Goal: Task Accomplishment & Management: Use online tool/utility

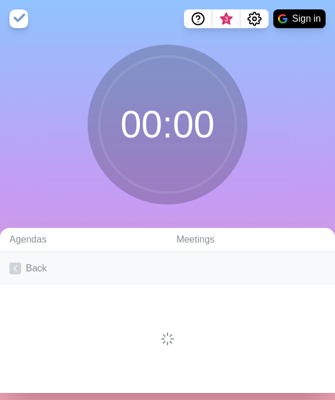
click at [32, 270] on link "Back" at bounding box center [167, 268] width 335 height 33
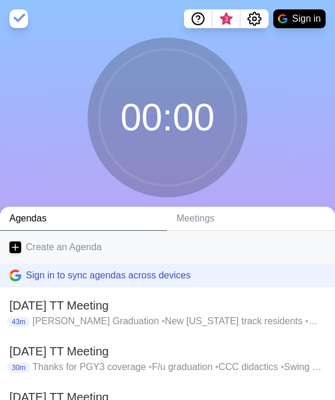
click at [45, 251] on link "Create an Agenda" at bounding box center [167, 247] width 335 height 33
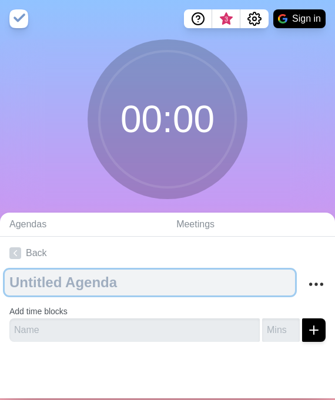
click at [53, 281] on textarea at bounding box center [150, 283] width 290 height 26
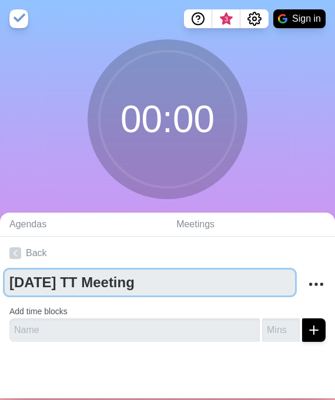
type textarea "[DATE] TT Meeting"
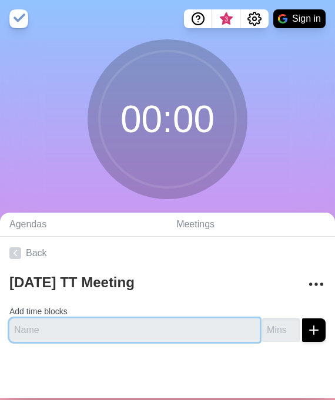
click at [88, 329] on input "text" at bounding box center [134, 331] width 250 height 24
type input "Addiction Consult Rotation"
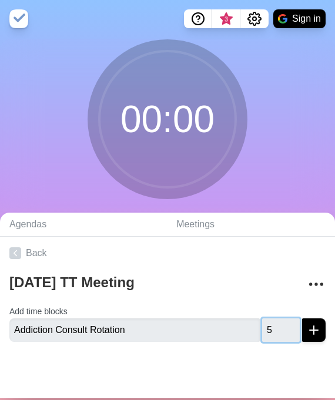
type input "5"
click at [302, 319] on button "submit" at bounding box center [314, 331] width 24 height 24
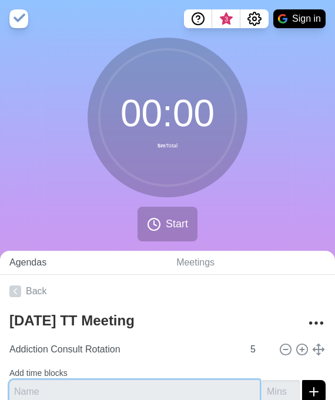
scroll to position [59, 0]
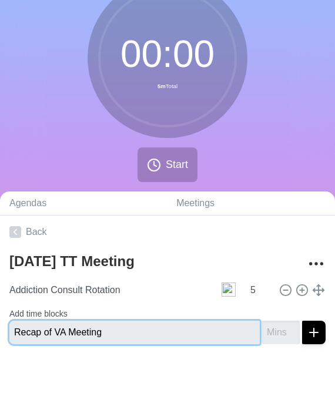
type input "Recap of VA Meeting"
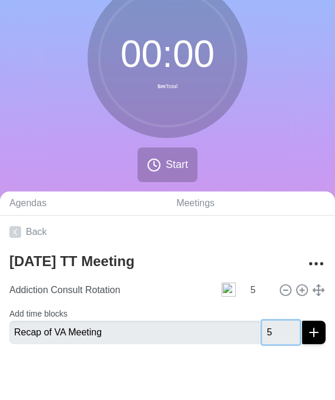
type input "5"
click at [302, 321] on button "submit" at bounding box center [314, 333] width 24 height 24
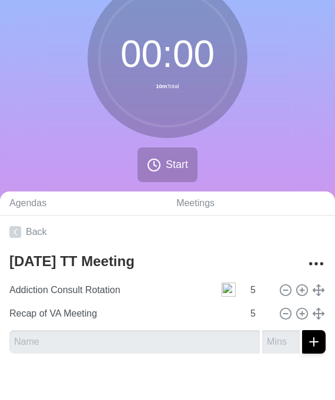
click at [95, 159] on div "00 : 00 10m Total Start" at bounding box center [167, 84] width 335 height 213
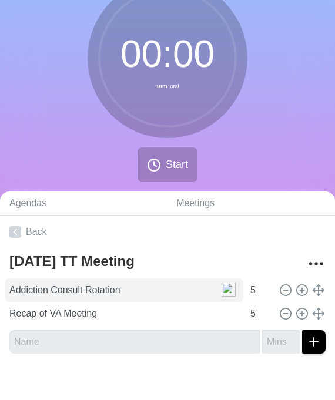
scroll to position [69, 0]
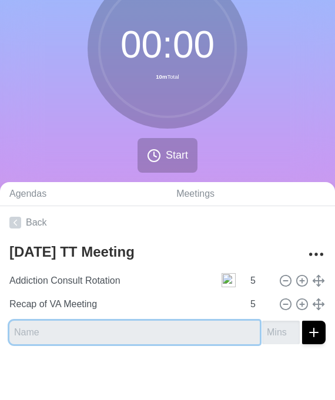
click at [59, 324] on input "text" at bounding box center [134, 333] width 250 height 24
type input "Upcoming intern swap"
click at [302, 321] on button "submit" at bounding box center [314, 333] width 24 height 24
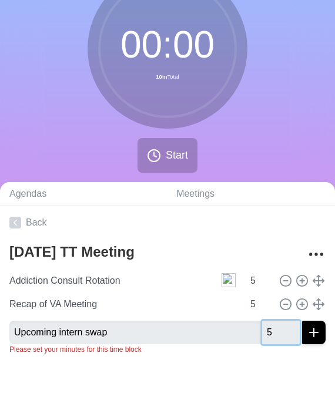
type input "5"
click at [302, 321] on button "submit" at bounding box center [314, 333] width 24 height 24
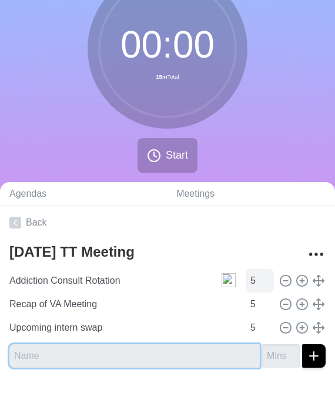
scroll to position [92, 0]
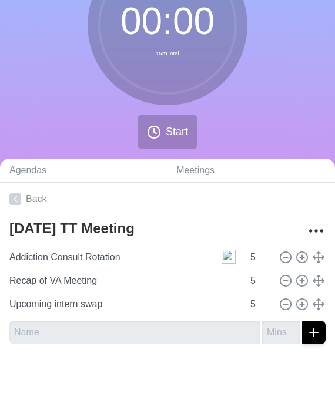
click at [182, 361] on div at bounding box center [167, 377] width 335 height 47
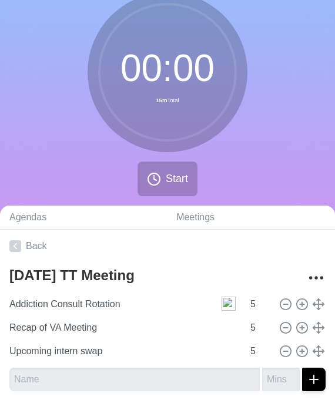
scroll to position [42, 0]
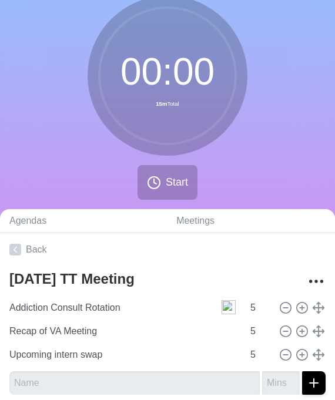
click at [285, 123] on div "00 : 00 15m Total Start" at bounding box center [167, 102] width 335 height 213
click at [300, 143] on div "00 : 00 15m Total Start" at bounding box center [167, 102] width 335 height 213
click at [166, 183] on span "Start" at bounding box center [177, 183] width 22 height 16
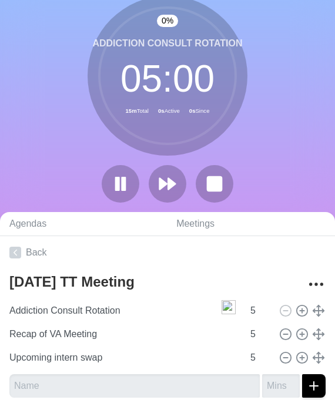
scroll to position [49, 0]
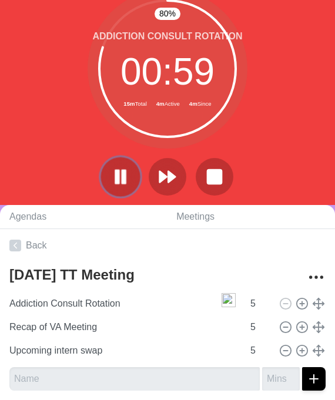
click at [124, 178] on rect at bounding box center [124, 176] width 4 height 13
click at [124, 178] on polygon at bounding box center [120, 177] width 11 height 14
click at [124, 178] on rect at bounding box center [123, 176] width 3 height 12
click at [126, 171] on icon at bounding box center [120, 177] width 20 height 20
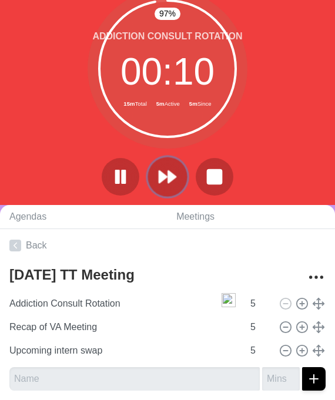
click at [153, 168] on button at bounding box center [167, 176] width 39 height 39
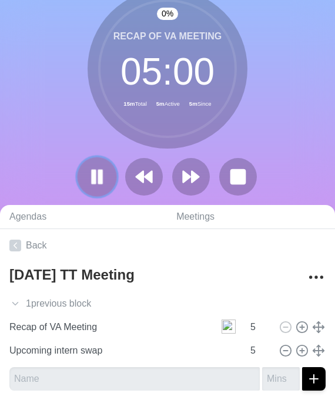
click at [100, 176] on rect at bounding box center [101, 176] width 4 height 13
click at [91, 179] on polygon at bounding box center [97, 176] width 12 height 15
click at [315, 116] on div "0 % Recap of VA Meeting 04 : 59 15m Total 5m Active 19m Since" at bounding box center [167, 97] width 335 height 216
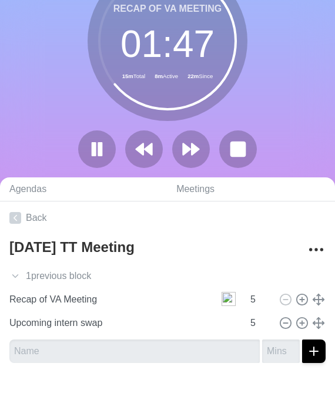
scroll to position [0, 0]
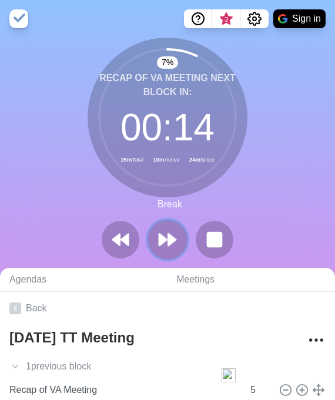
click at [166, 245] on icon at bounding box center [168, 240] width 20 height 20
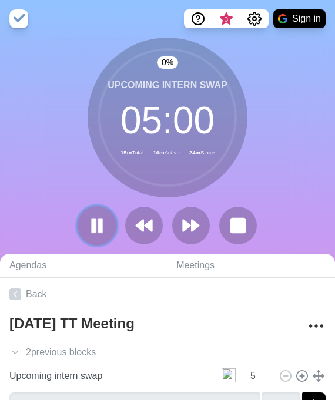
click at [90, 232] on icon at bounding box center [97, 226] width 20 height 20
click at [170, 215] on div at bounding box center [167, 226] width 188 height 38
click at [180, 223] on button at bounding box center [190, 225] width 39 height 39
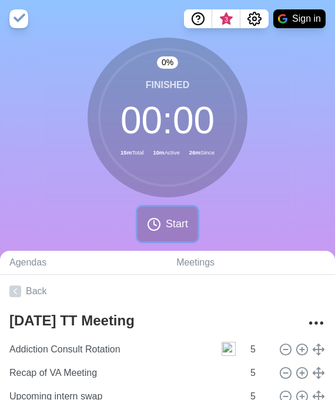
click at [182, 222] on span "Start" at bounding box center [177, 224] width 22 height 16
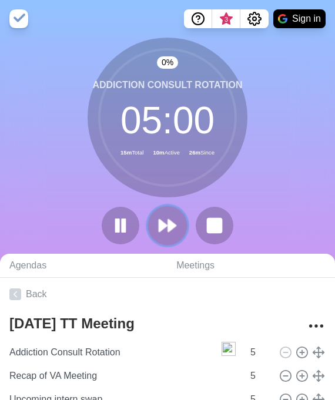
click at [173, 223] on polygon at bounding box center [172, 226] width 8 height 12
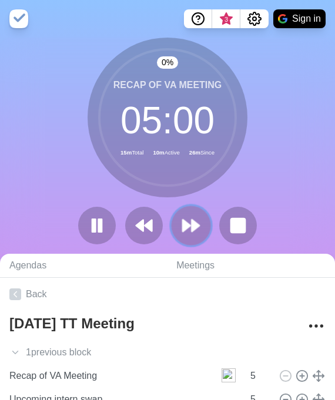
click at [180, 222] on button at bounding box center [190, 225] width 39 height 39
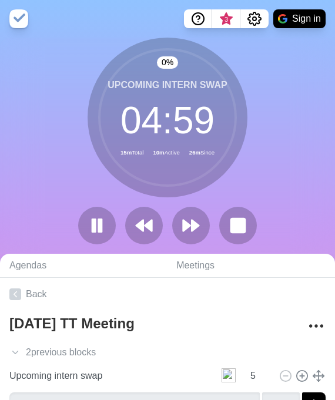
click at [298, 159] on div "0 % Upcoming intern swap 04 : 59 15m Total 10m Active 26m Since" at bounding box center [167, 146] width 335 height 216
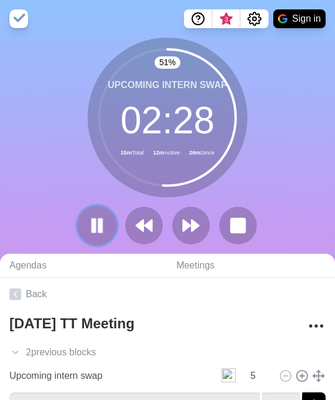
click at [85, 222] on button at bounding box center [96, 225] width 39 height 39
click at [257, 223] on div at bounding box center [167, 226] width 188 height 38
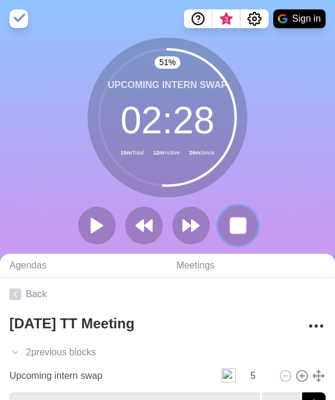
click at [253, 223] on button at bounding box center [237, 225] width 39 height 39
